Goal: Transaction & Acquisition: Purchase product/service

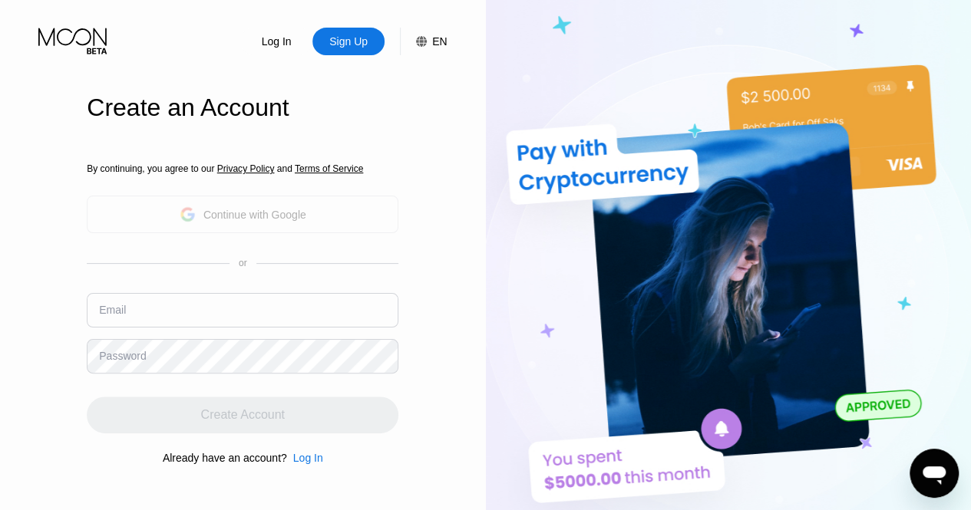
click at [242, 229] on div "Continue with Google" at bounding box center [243, 215] width 312 height 38
click at [247, 219] on div "Continue with Google" at bounding box center [254, 215] width 103 height 12
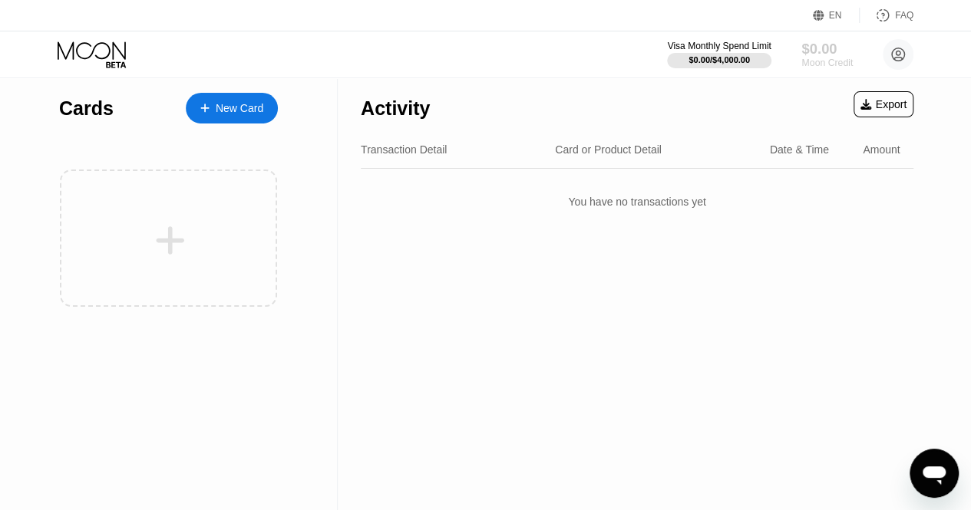
click at [829, 48] on div "$0.00" at bounding box center [826, 49] width 51 height 16
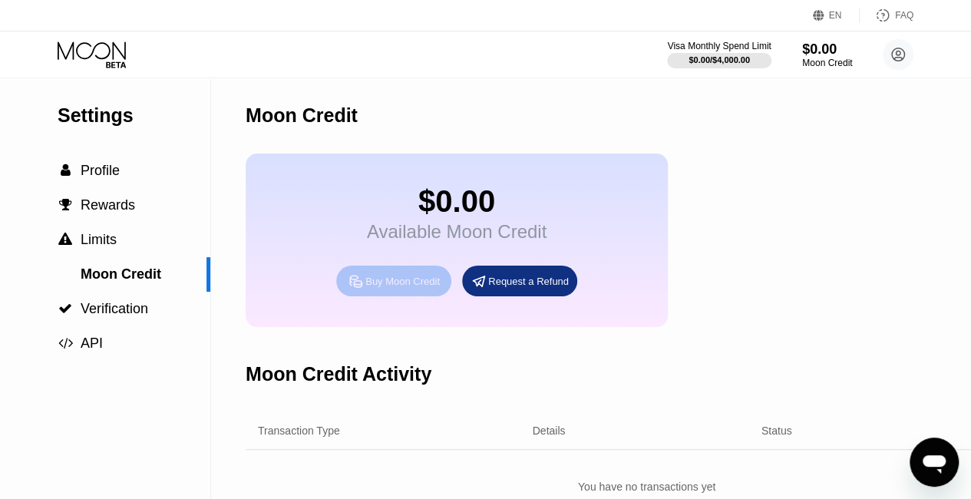
click at [398, 288] on div "Buy Moon Credit" at bounding box center [402, 281] width 74 height 13
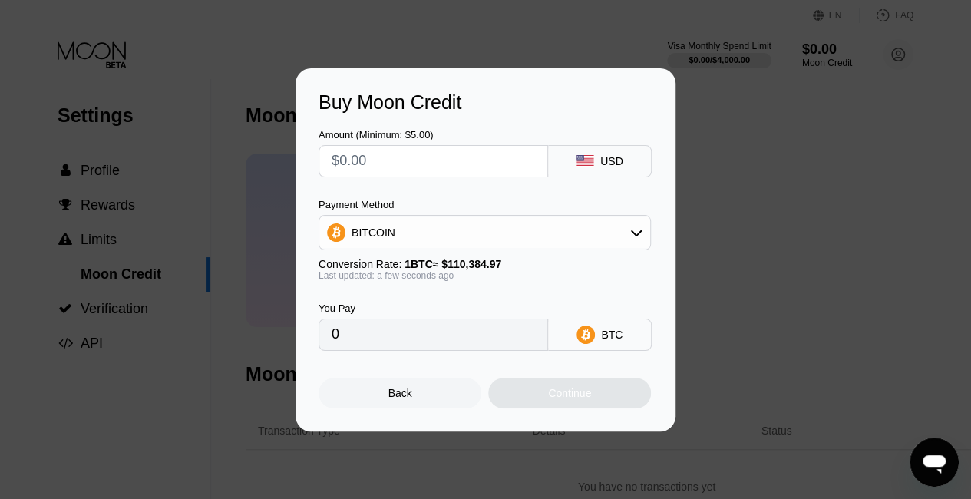
click at [467, 153] on input "text" at bounding box center [432, 161] width 203 height 31
type input "$2"
type input "0.00001812"
type input "$25"
type input "0.00022649"
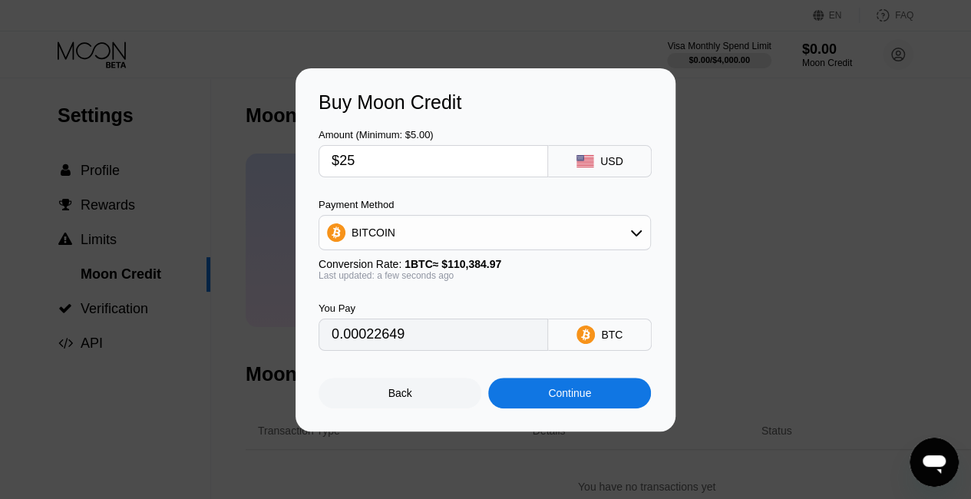
type input "$25"
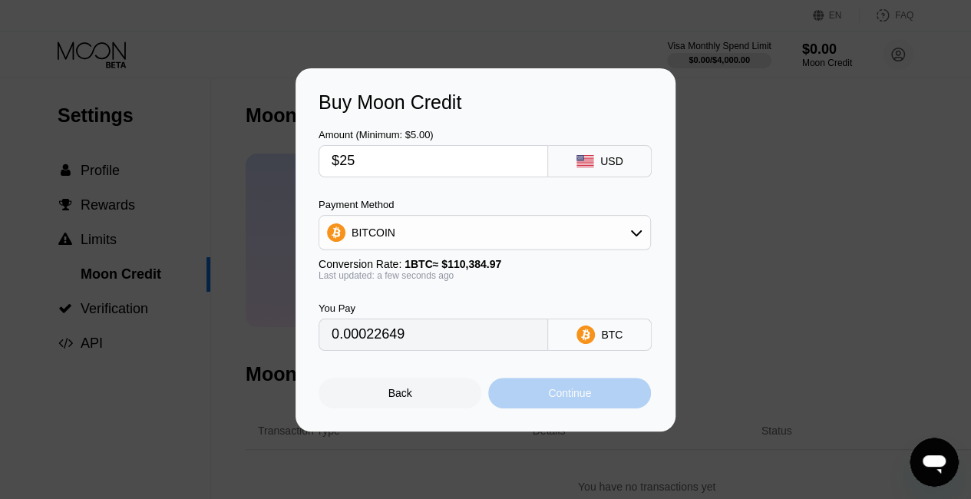
click at [513, 388] on div "Continue" at bounding box center [569, 392] width 163 height 31
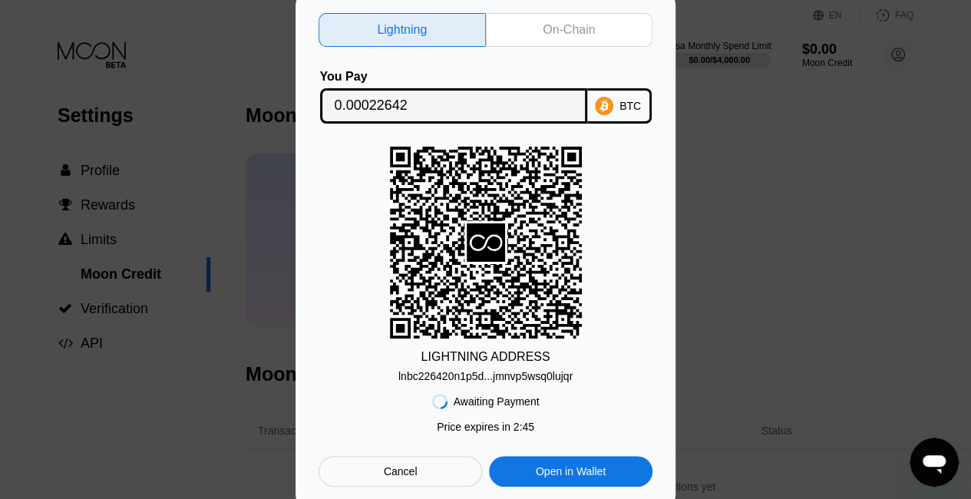
click at [556, 48] on div "Lightning On-Chain You Pay 0.00022642 BTC LIGHTNING ADDRESS lnbc226420n1p5d...j…" at bounding box center [485, 249] width 334 height 473
click at [571, 34] on div "On-Chain" at bounding box center [568, 29] width 52 height 15
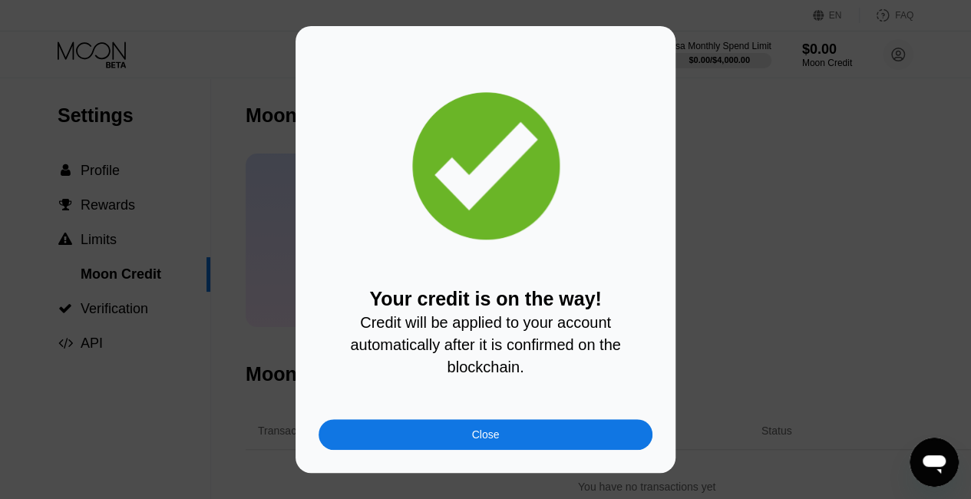
click at [590, 434] on div "Close" at bounding box center [485, 434] width 334 height 31
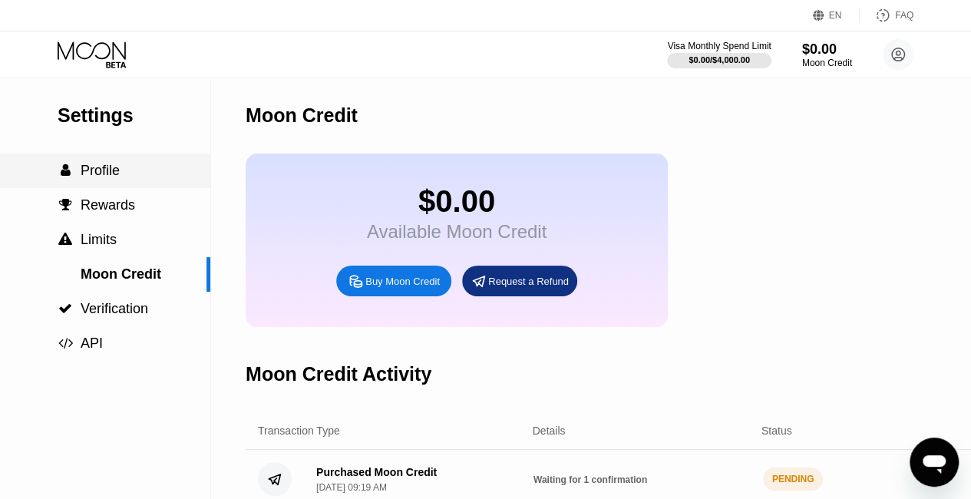
click at [127, 183] on div " Profile" at bounding box center [105, 170] width 210 height 35
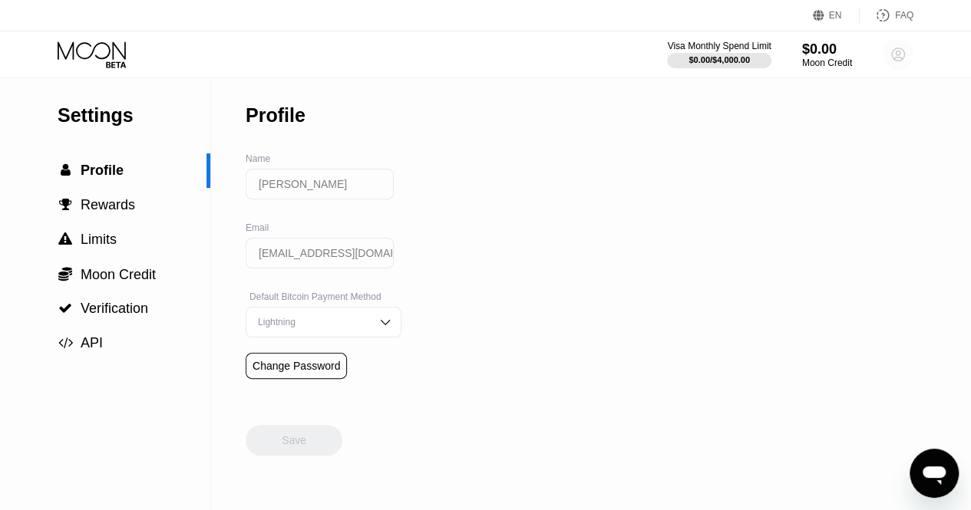
click at [895, 56] on icon at bounding box center [898, 55] width 8 height 8
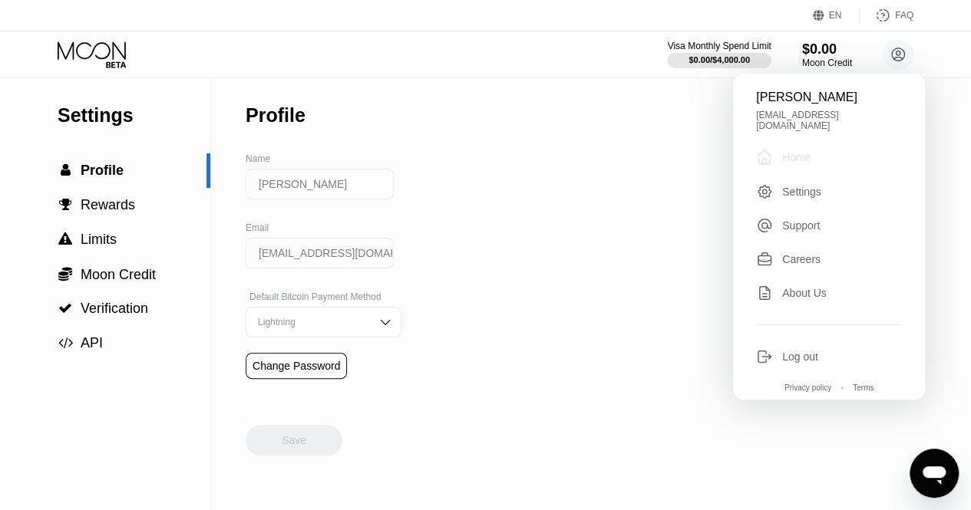
click at [846, 153] on div " Home" at bounding box center [829, 157] width 146 height 18
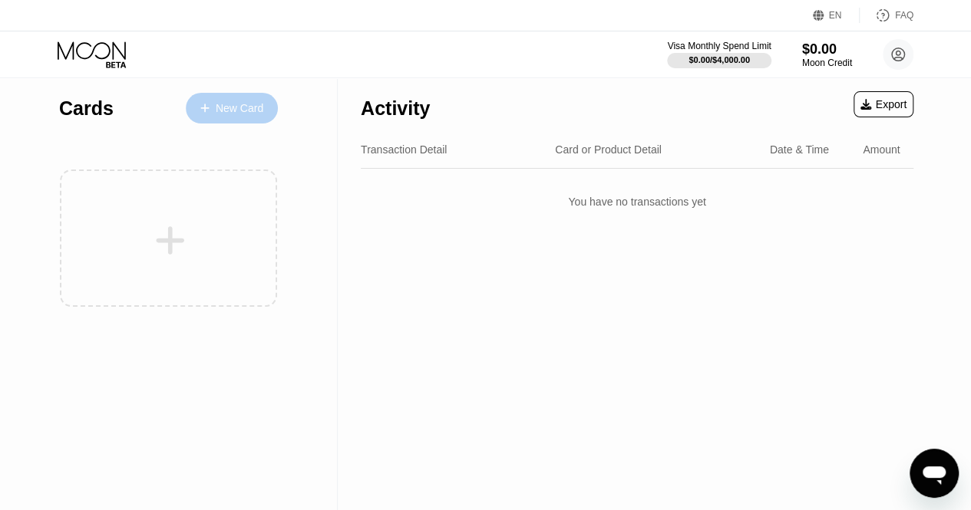
click at [218, 96] on div "New Card" at bounding box center [232, 108] width 92 height 31
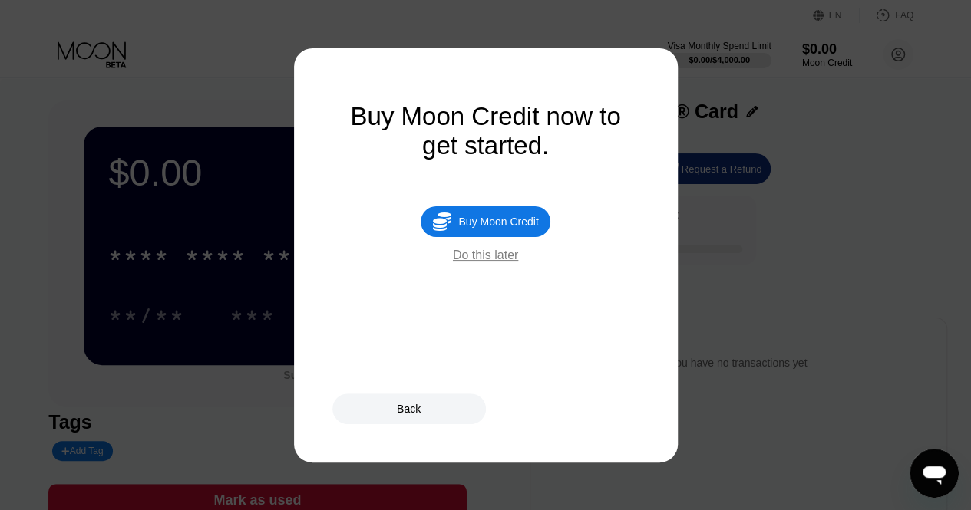
click at [485, 262] on div "Do this later" at bounding box center [485, 256] width 65 height 14
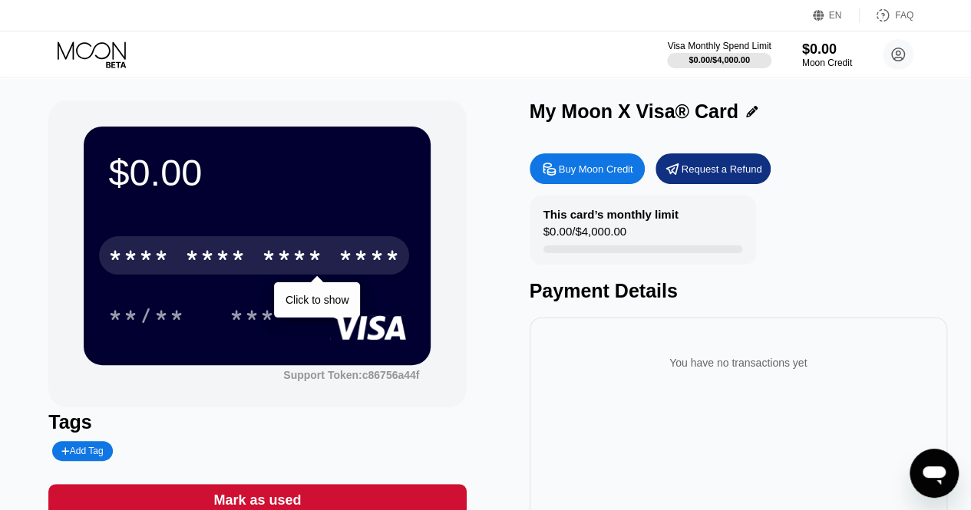
click at [333, 259] on div "* * * * * * * * * * * * ****" at bounding box center [254, 255] width 310 height 38
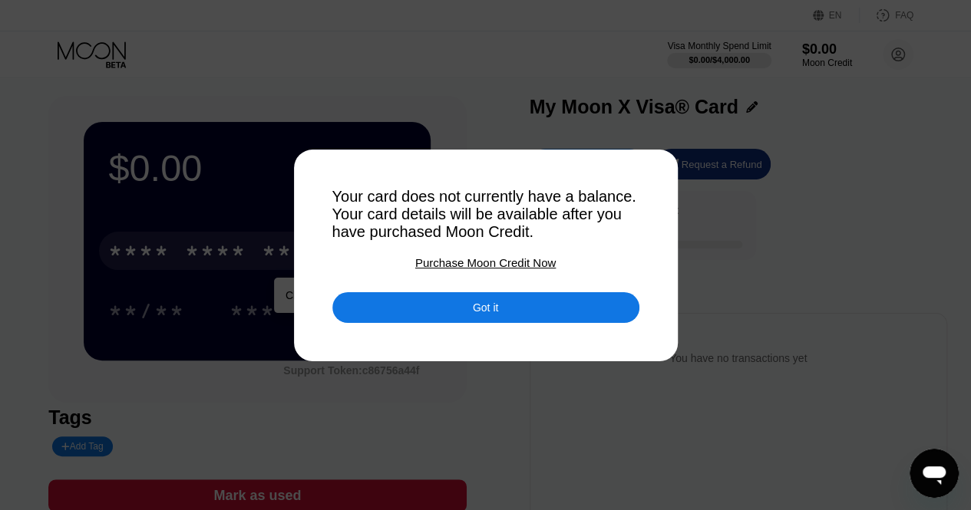
scroll to position [8, 0]
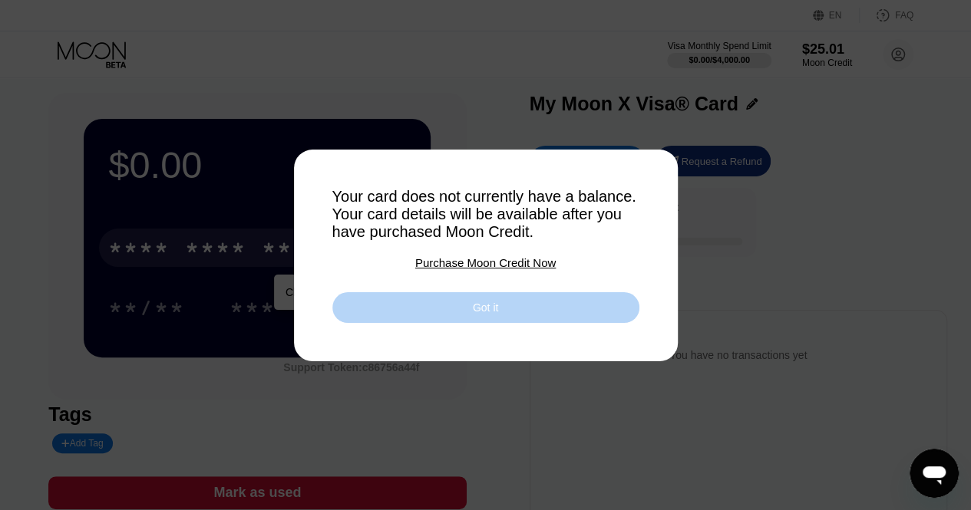
click at [430, 316] on div "Got it" at bounding box center [485, 307] width 307 height 31
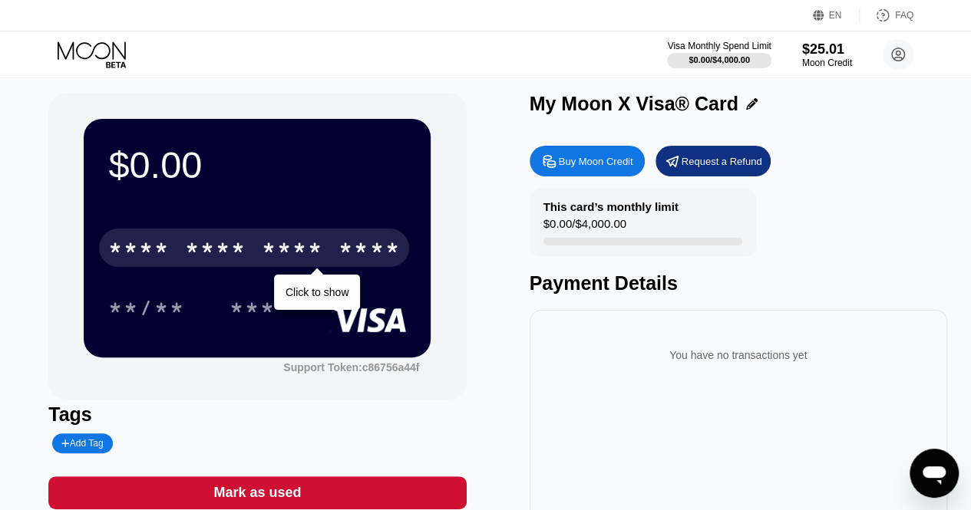
scroll to position [0, 0]
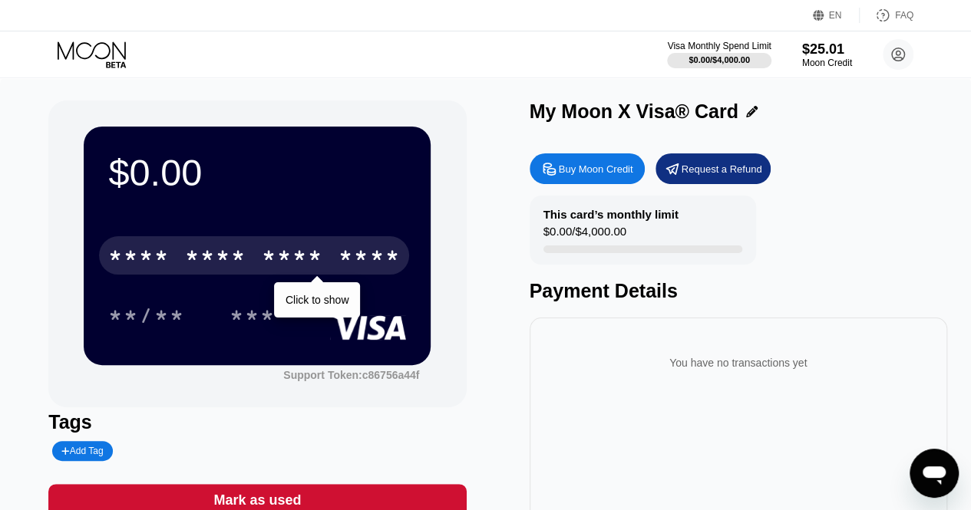
click at [307, 309] on div "**/** ***" at bounding box center [257, 315] width 298 height 38
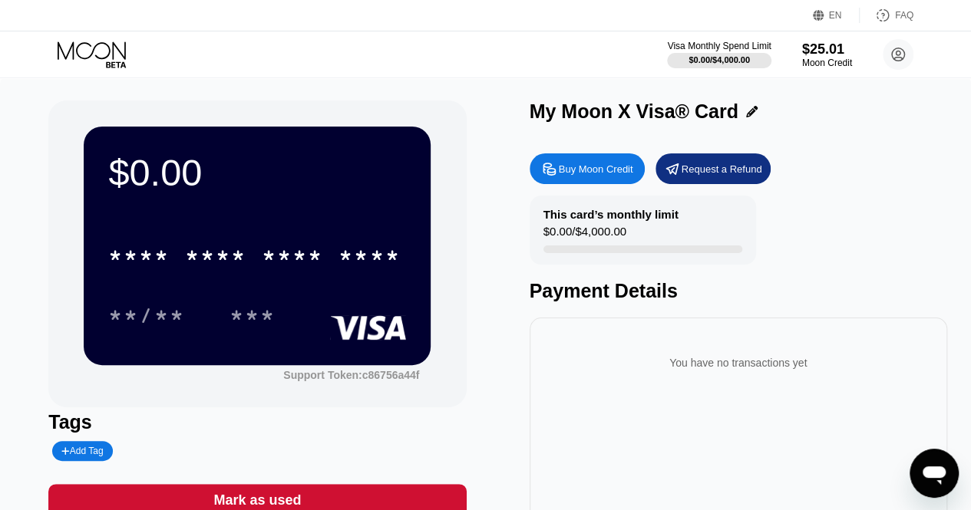
click at [331, 234] on div "* * * * * * * * * * * * ****" at bounding box center [257, 251] width 298 height 52
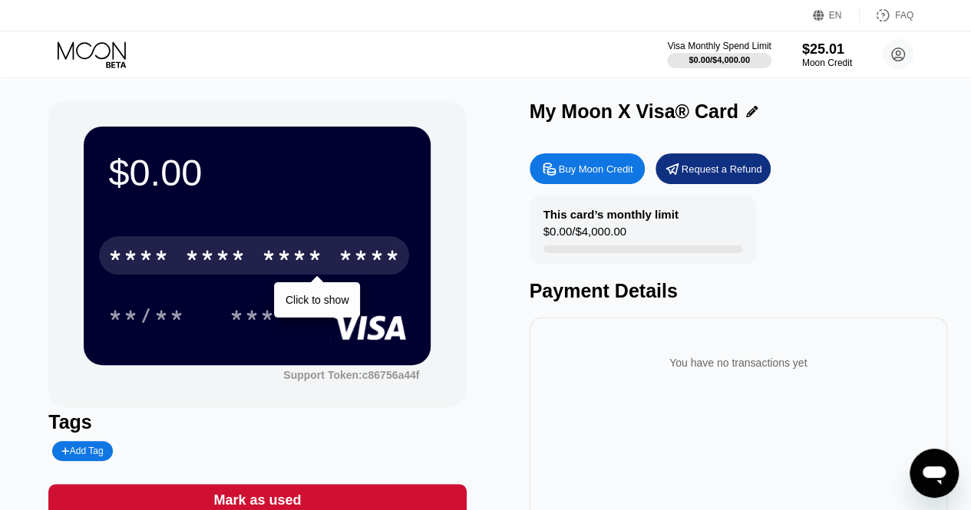
click at [325, 253] on div "* * * * * * * * * * * * ****" at bounding box center [254, 255] width 310 height 38
